Goal: Transaction & Acquisition: Purchase product/service

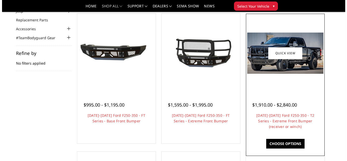
scroll to position [51, 0]
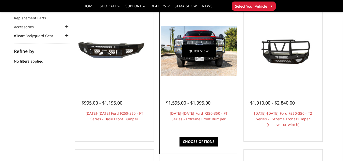
click at [202, 52] on link "Quick view" at bounding box center [199, 51] width 34 height 12
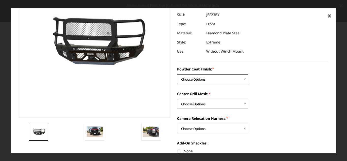
click at [242, 79] on select "Choose Options Bare Metal Gloss Black Powder Coat Textured Black Powder Coat" at bounding box center [212, 79] width 71 height 10
select select "3265"
click at [177, 74] on select "Choose Options Bare Metal Gloss Black Powder Coat Textured Black Powder Coat" at bounding box center [212, 79] width 71 height 10
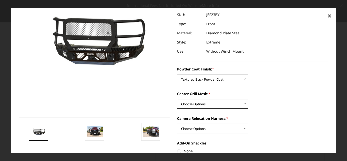
click at [242, 104] on select "Choose Options WITH Expanded Metal in Center Grill WITHOUT Expanded Metal in Ce…" at bounding box center [212, 104] width 71 height 10
select select "3266"
click at [177, 99] on select "Choose Options WITH Expanded Metal in Center Grill WITHOUT Expanded Metal in Ce…" at bounding box center [212, 104] width 71 height 10
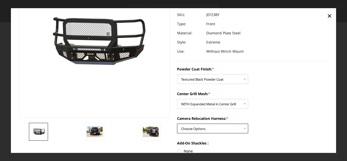
click at [244, 127] on select "Choose Options WITH Camera Relocation Harness WITHOUT Camera Relocation Harness" at bounding box center [212, 128] width 71 height 10
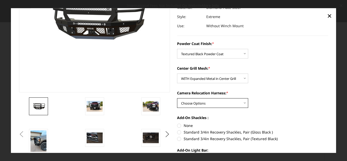
click at [242, 102] on select "Choose Options WITH Camera Relocation Harness WITHOUT Camera Relocation Harness" at bounding box center [212, 103] width 71 height 10
select select "3269"
click at [177, 98] on select "Choose Options WITH Camera Relocation Harness WITHOUT Camera Relocation Harness" at bounding box center [212, 103] width 71 height 10
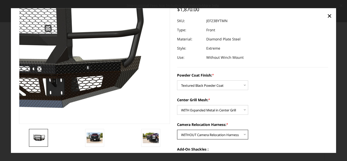
scroll to position [54, 0]
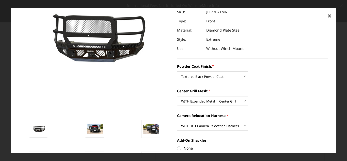
click at [99, 129] on img at bounding box center [95, 128] width 16 height 11
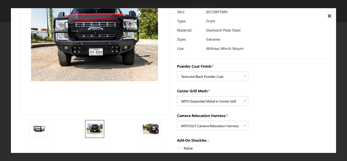
scroll to position [41, 0]
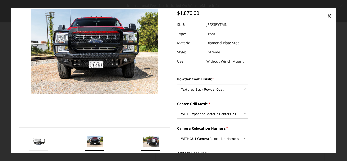
click at [149, 143] on img at bounding box center [151, 141] width 16 height 11
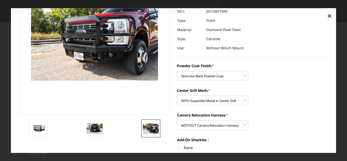
scroll to position [66, 0]
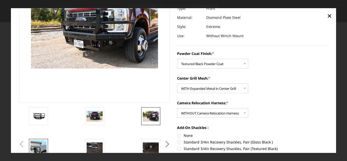
click at [41, 149] on img at bounding box center [38, 150] width 16 height 21
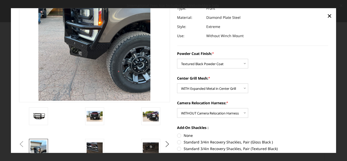
scroll to position [34, 0]
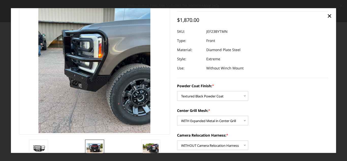
click at [96, 145] on img at bounding box center [95, 148] width 16 height 11
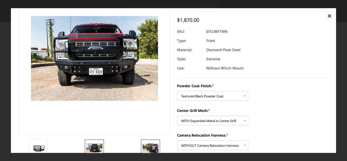
click at [151, 145] on img at bounding box center [150, 148] width 16 height 11
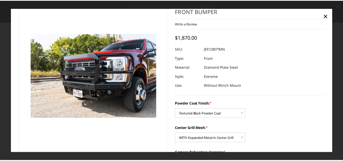
scroll to position [0, 0]
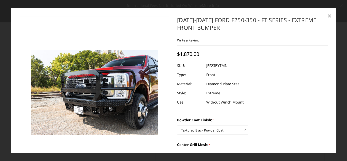
click at [331, 14] on span "×" at bounding box center [329, 15] width 5 height 11
